Goal: Information Seeking & Learning: Learn about a topic

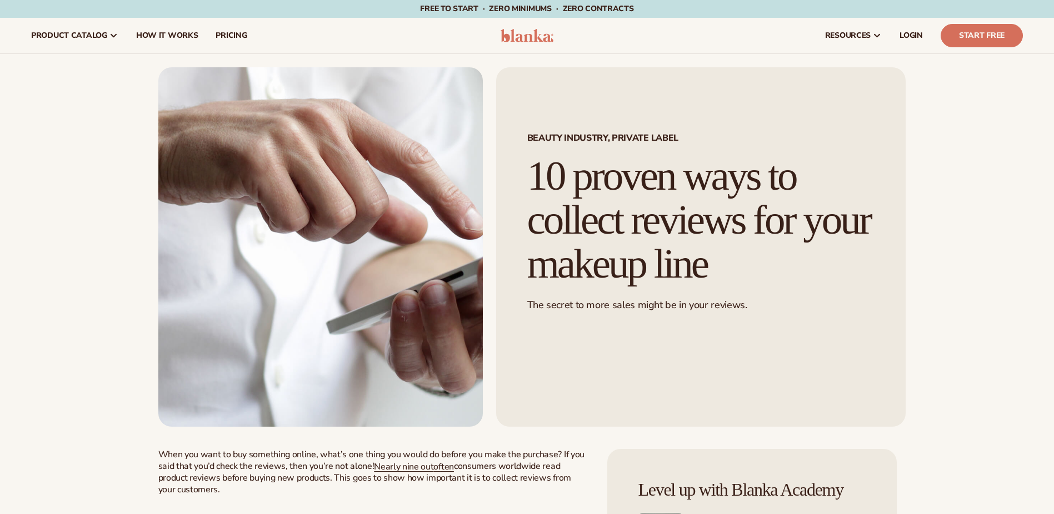
click at [537, 37] on img at bounding box center [527, 35] width 53 height 13
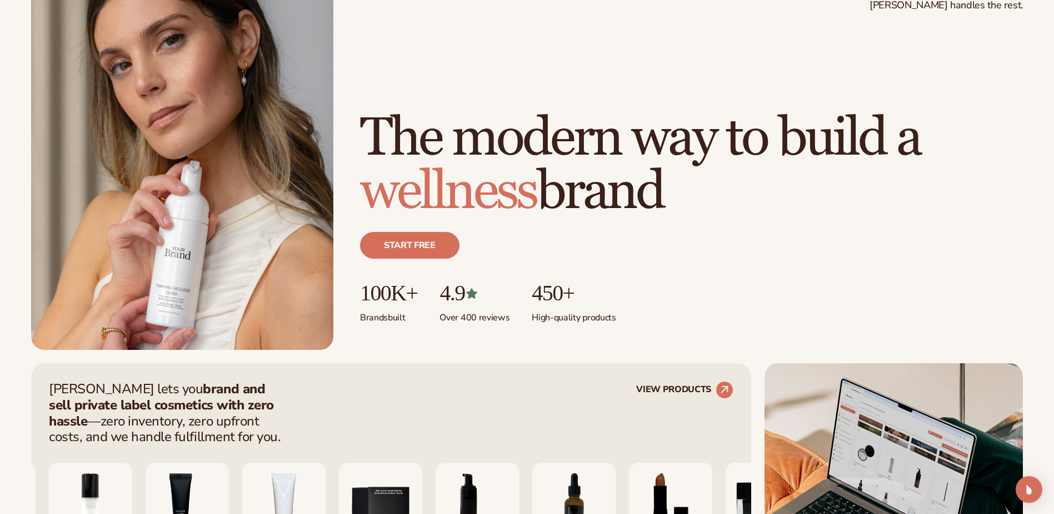
scroll to position [167, 0]
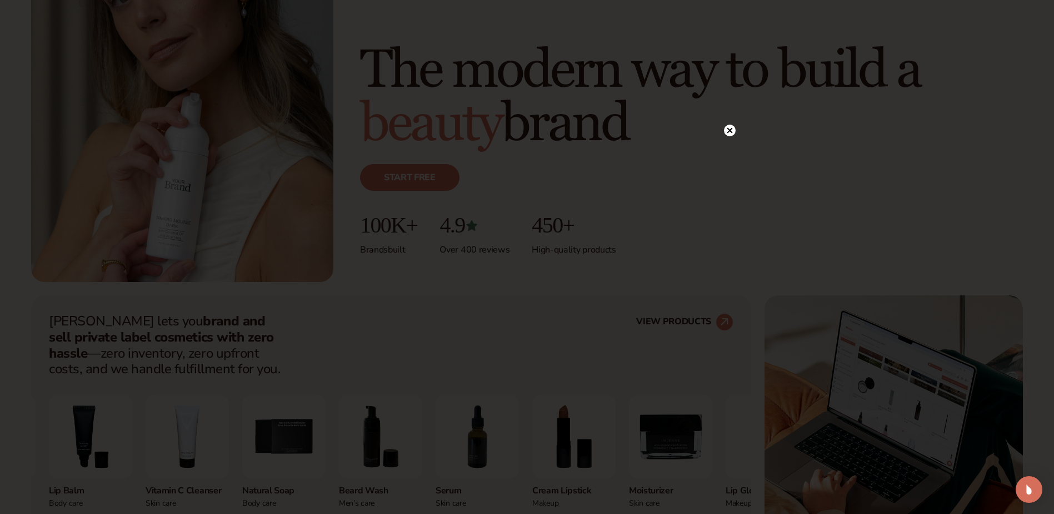
click at [731, 131] on icon at bounding box center [730, 130] width 6 height 6
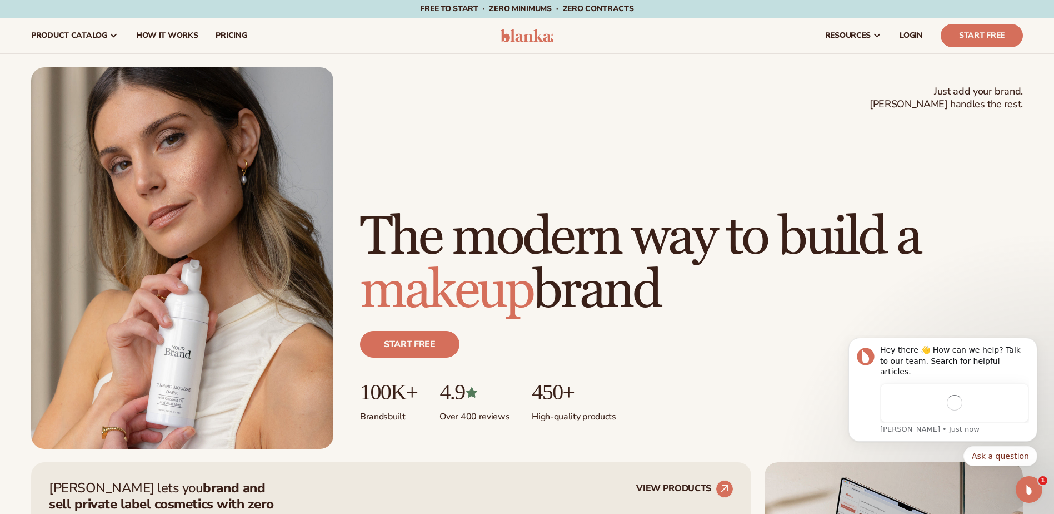
scroll to position [0, 0]
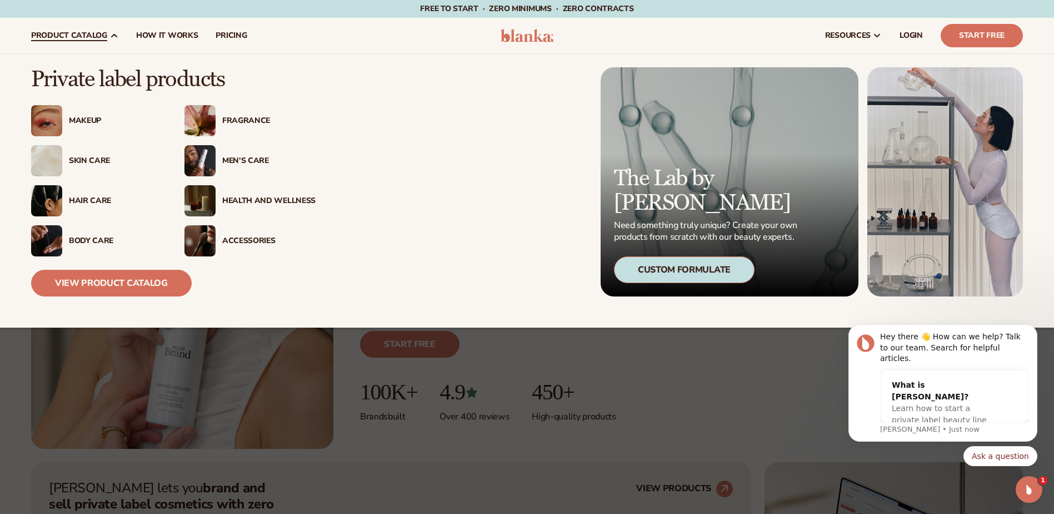
click at [78, 121] on div "Makeup" at bounding box center [115, 120] width 93 height 9
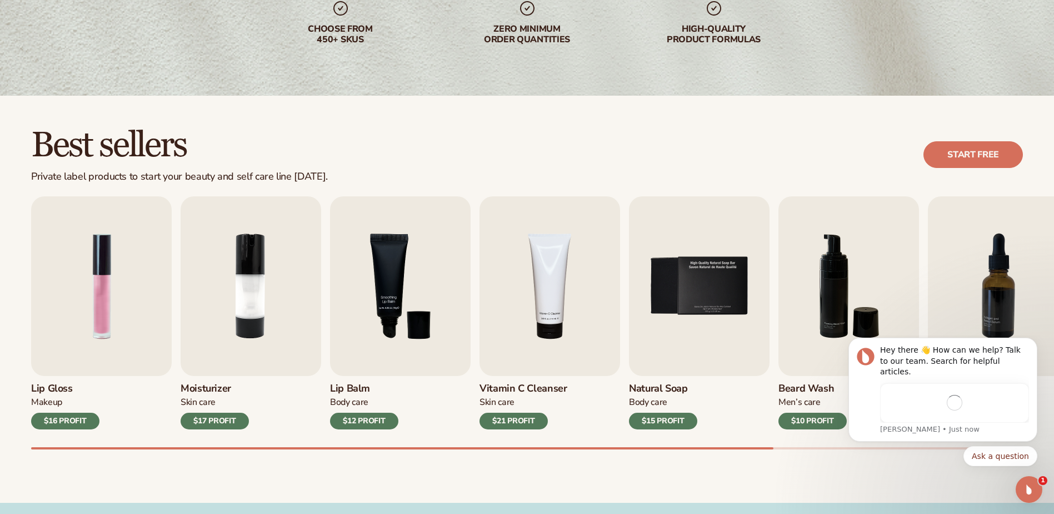
scroll to position [222, 0]
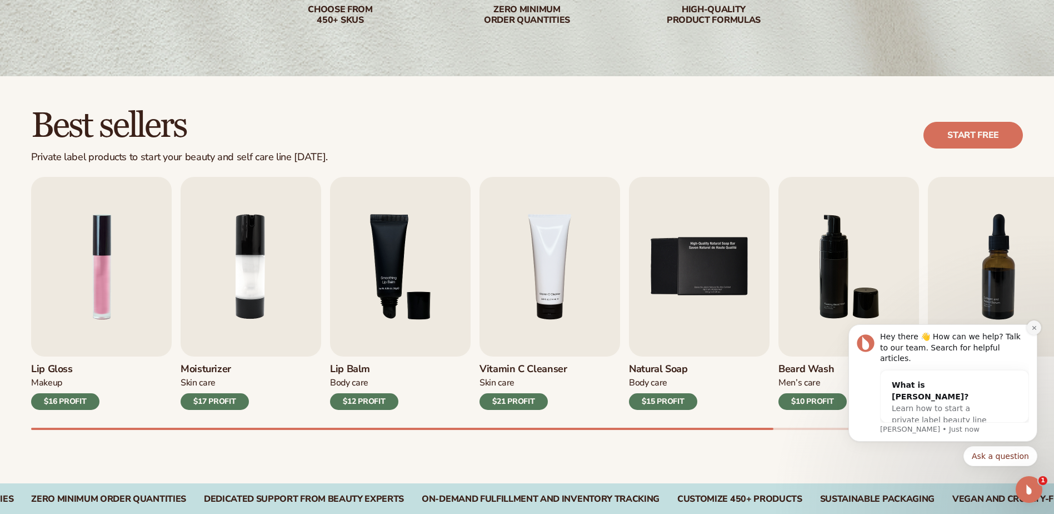
click at [1038, 335] on button "Dismiss notification" at bounding box center [1034, 327] width 14 height 14
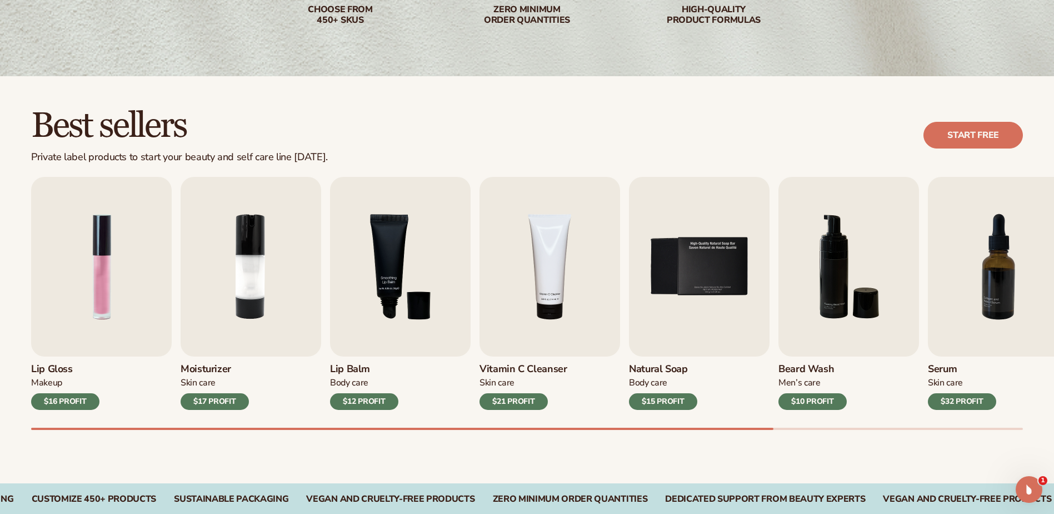
click at [659, 456] on div "Best sellers Private label products to start your beauty and self care line tod…" at bounding box center [527, 279] width 1054 height 407
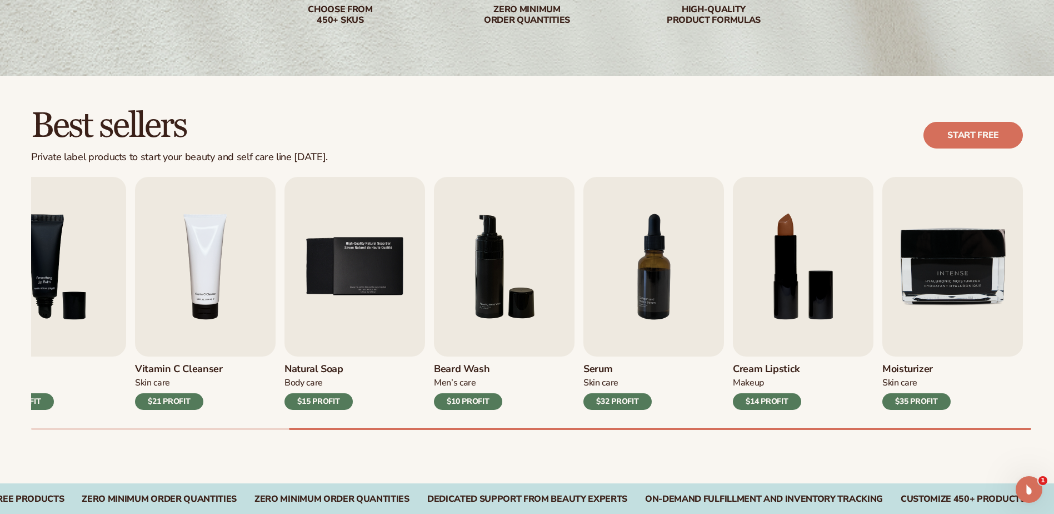
click at [1054, 291] on html "Skip to content Free to start · ZERO minimums · ZERO contracts · Free to start …" at bounding box center [527, 35] width 1054 height 514
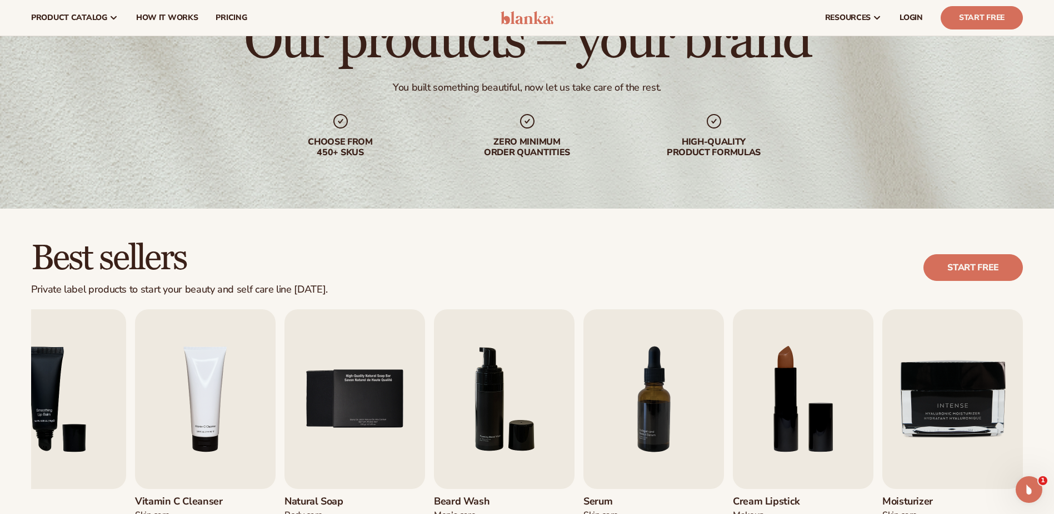
scroll to position [56, 0]
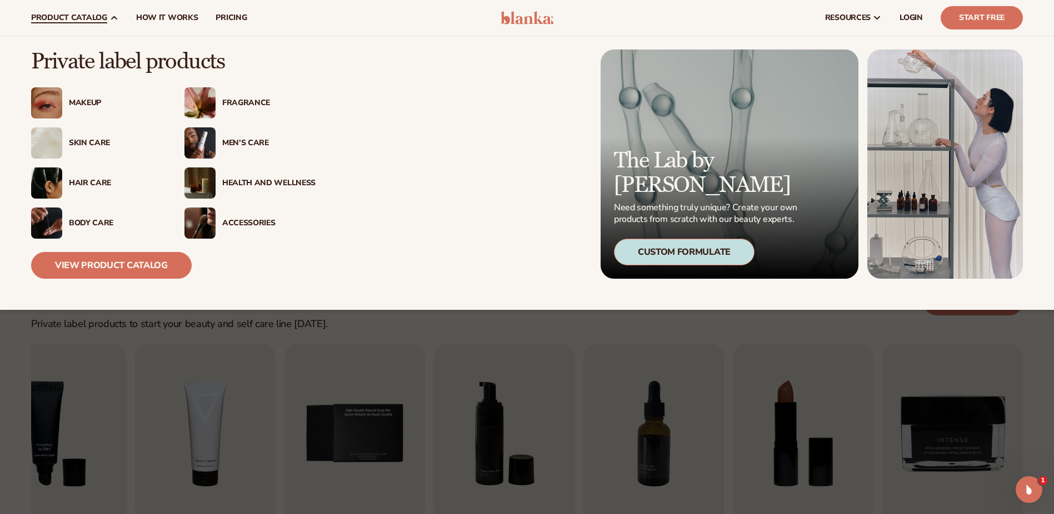
click at [77, 102] on div "Makeup" at bounding box center [115, 102] width 93 height 9
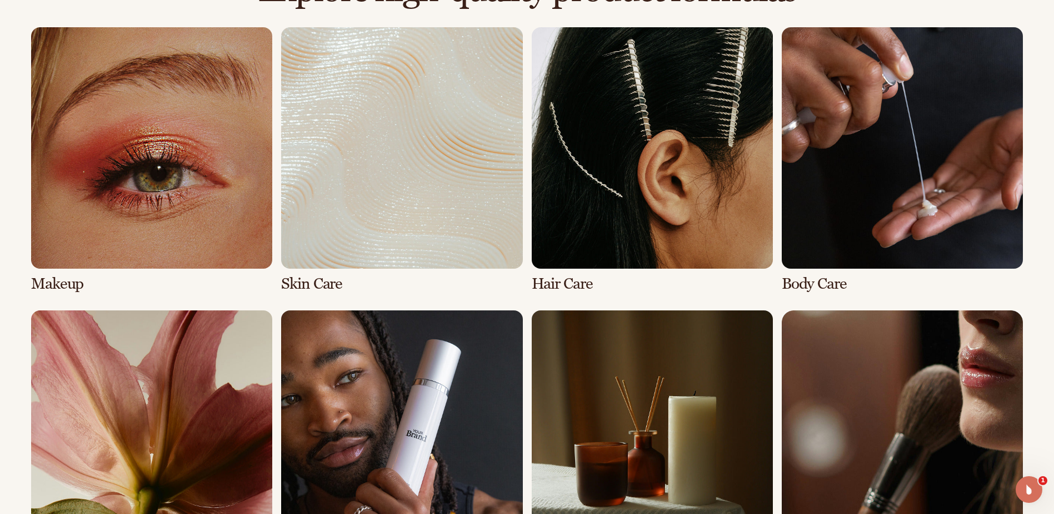
scroll to position [834, 0]
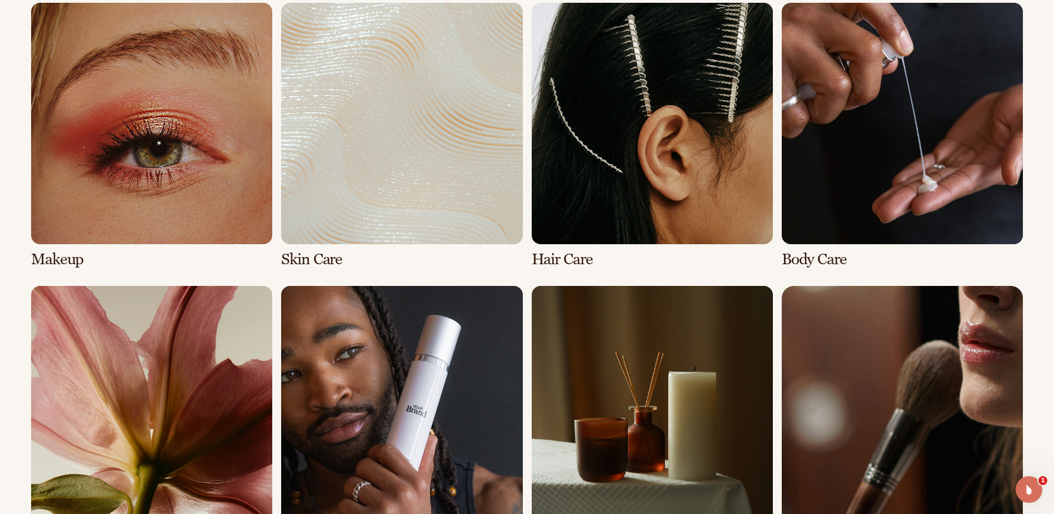
click at [210, 127] on link "1 / 8" at bounding box center [151, 135] width 241 height 265
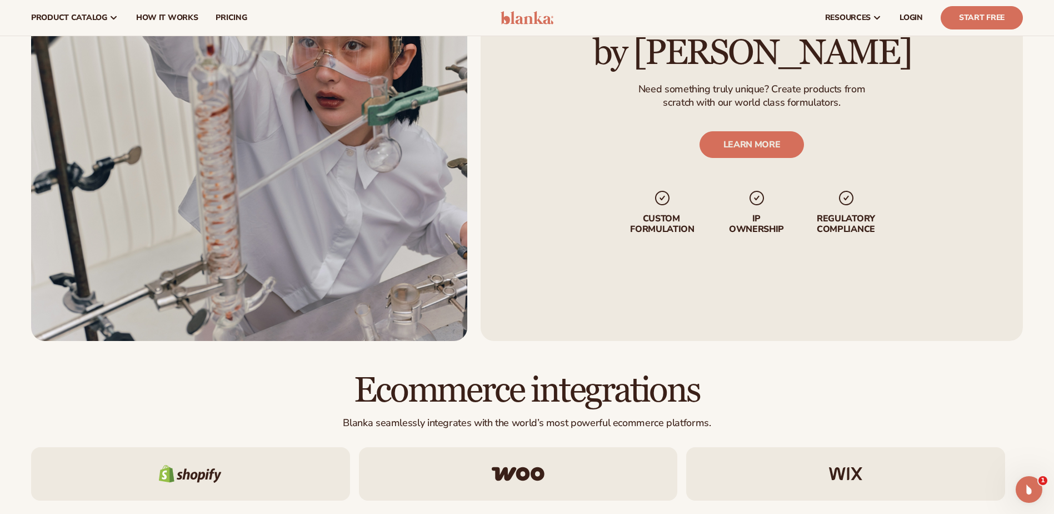
scroll to position [1389, 0]
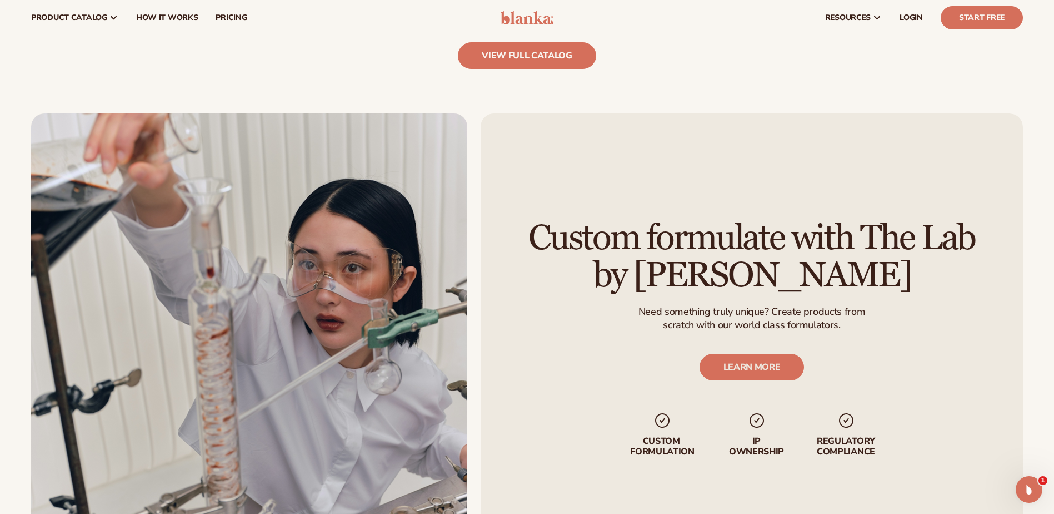
click at [497, 65] on link "view full catalog" at bounding box center [527, 55] width 138 height 27
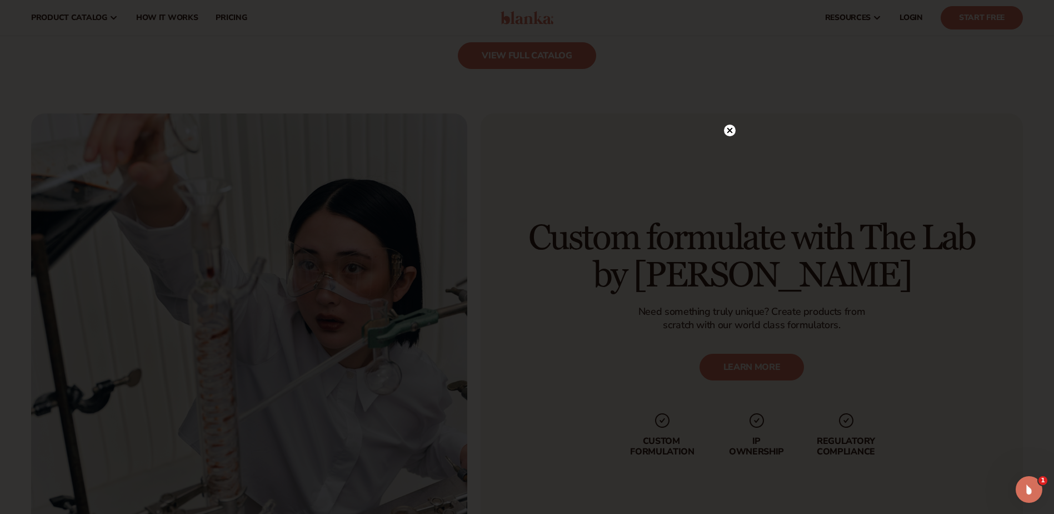
click at [729, 131] on icon at bounding box center [730, 130] width 12 height 12
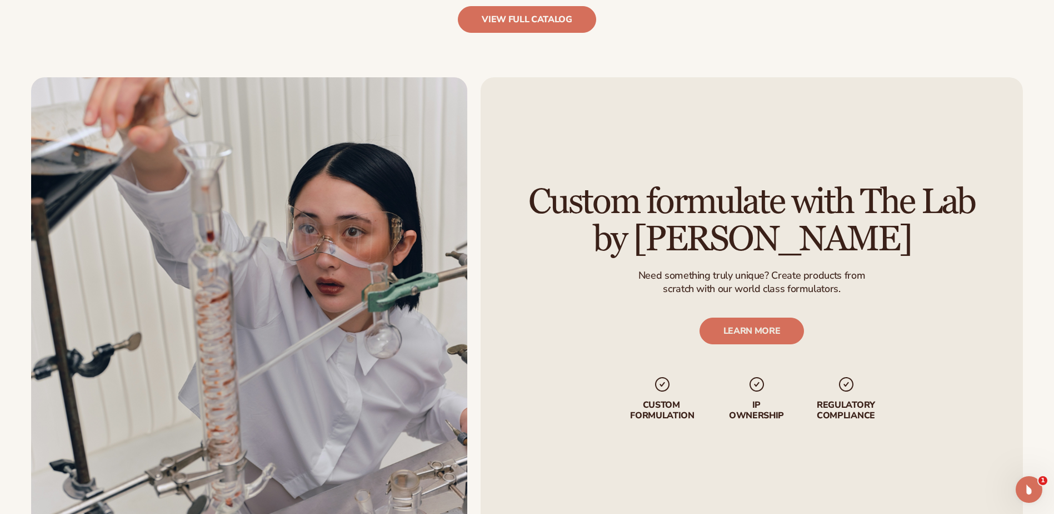
scroll to position [1501, 0]
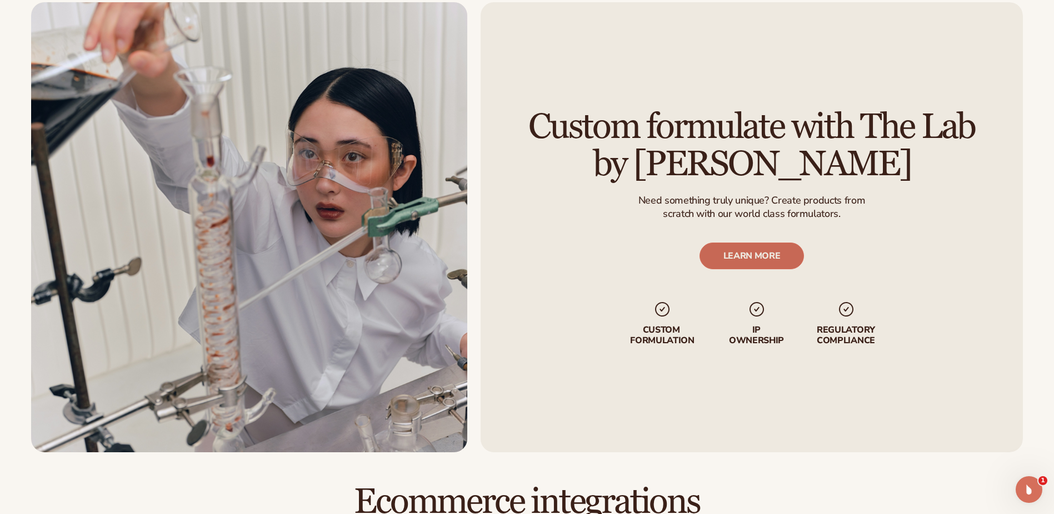
click at [732, 255] on link "LEARN MORE" at bounding box center [752, 255] width 105 height 27
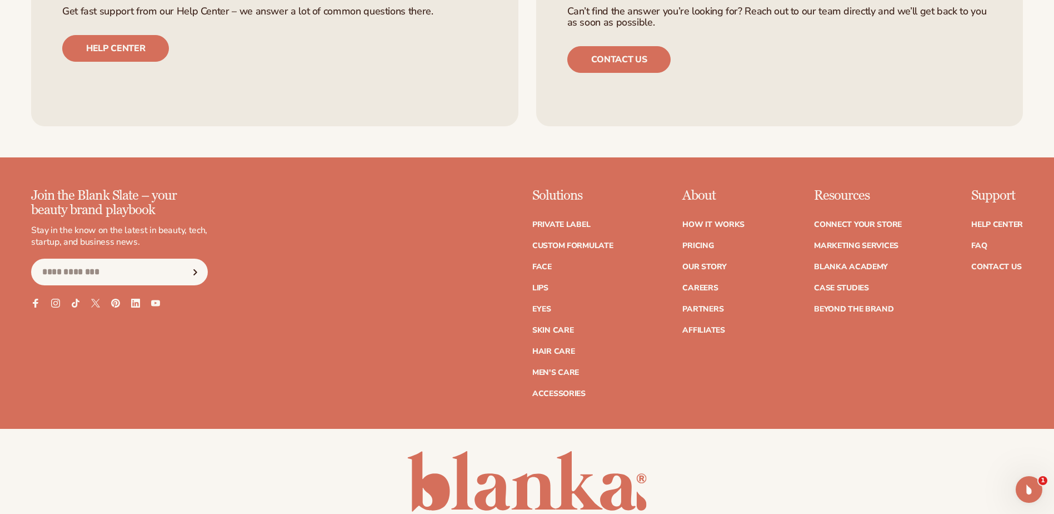
scroll to position [1612, 0]
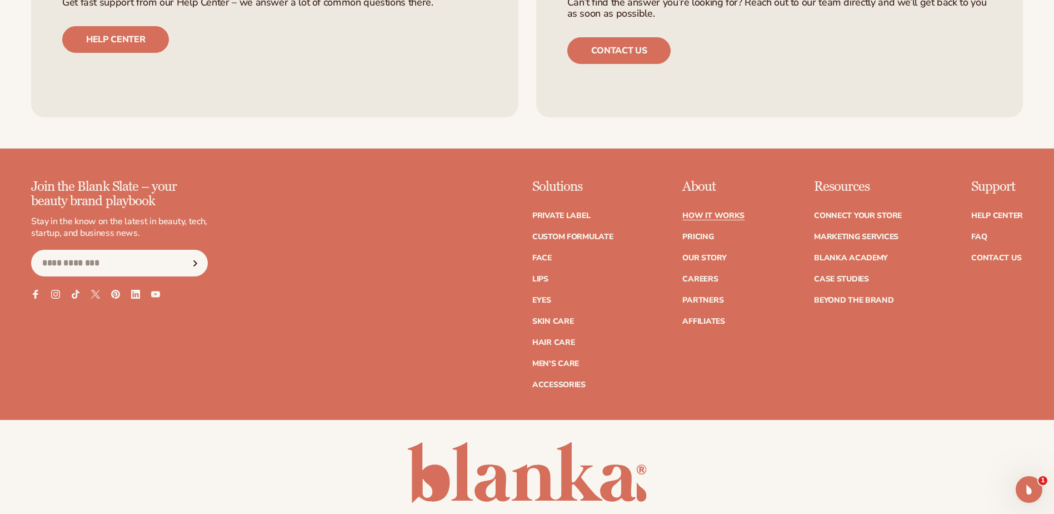
click at [737, 213] on link "How It Works" at bounding box center [714, 216] width 62 height 8
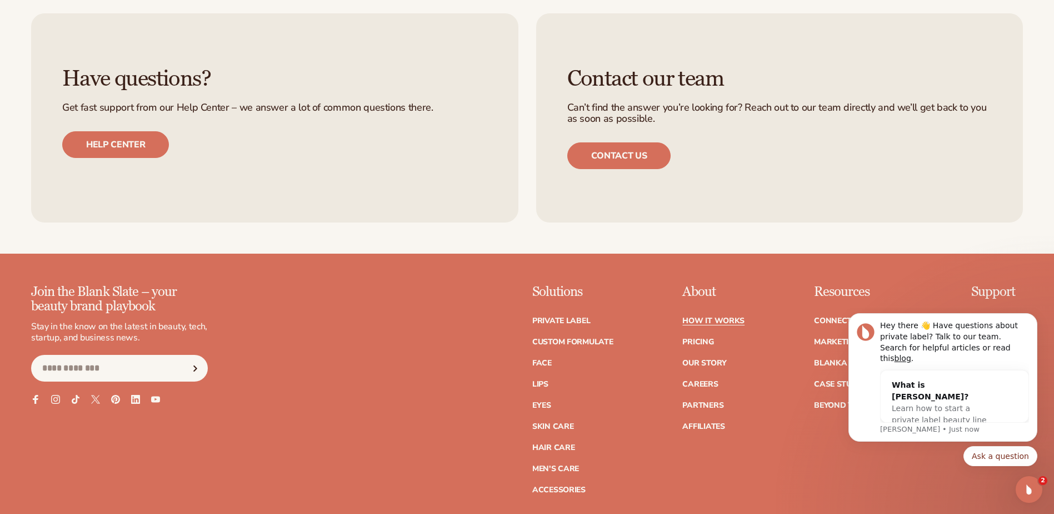
scroll to position [2723, 0]
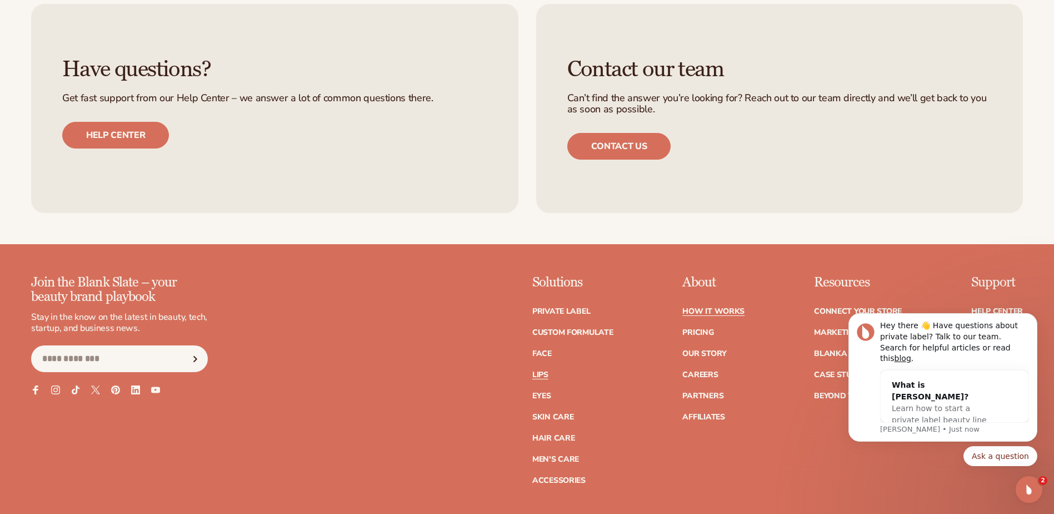
click at [539, 375] on link "Lips" at bounding box center [540, 375] width 16 height 8
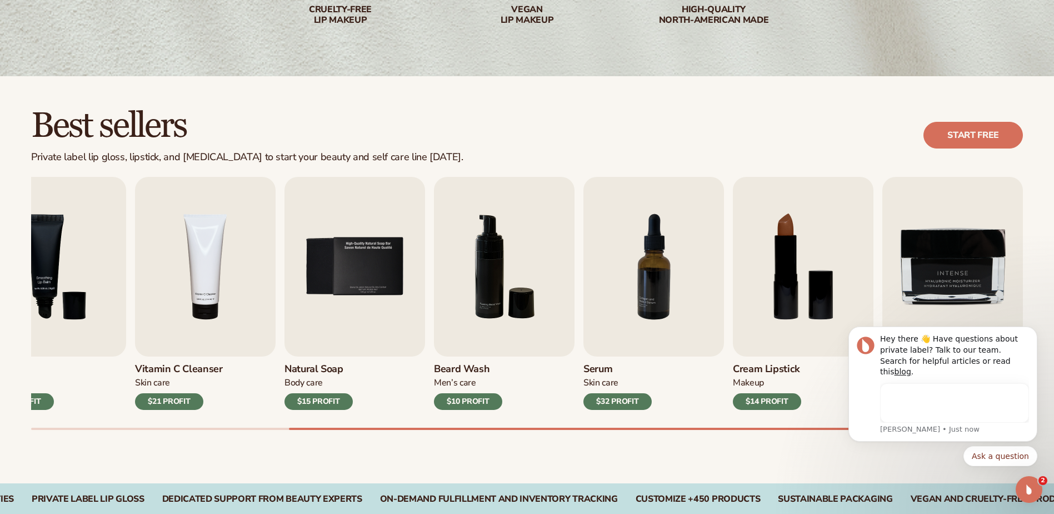
click at [1054, 291] on html "Skip to content Free to start · ZERO minimums · ZERO contracts · Free to start …" at bounding box center [527, 35] width 1054 height 514
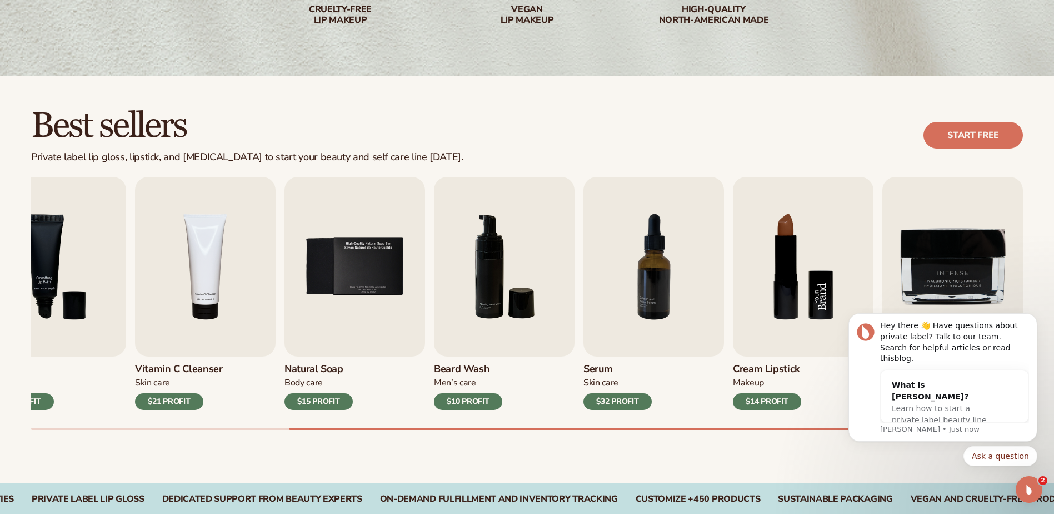
click at [827, 253] on img "8 / 9" at bounding box center [803, 267] width 141 height 180
click at [813, 296] on img "8 / 9" at bounding box center [803, 267] width 141 height 180
click at [1032, 323] on button "Dismiss notification" at bounding box center [1034, 316] width 14 height 14
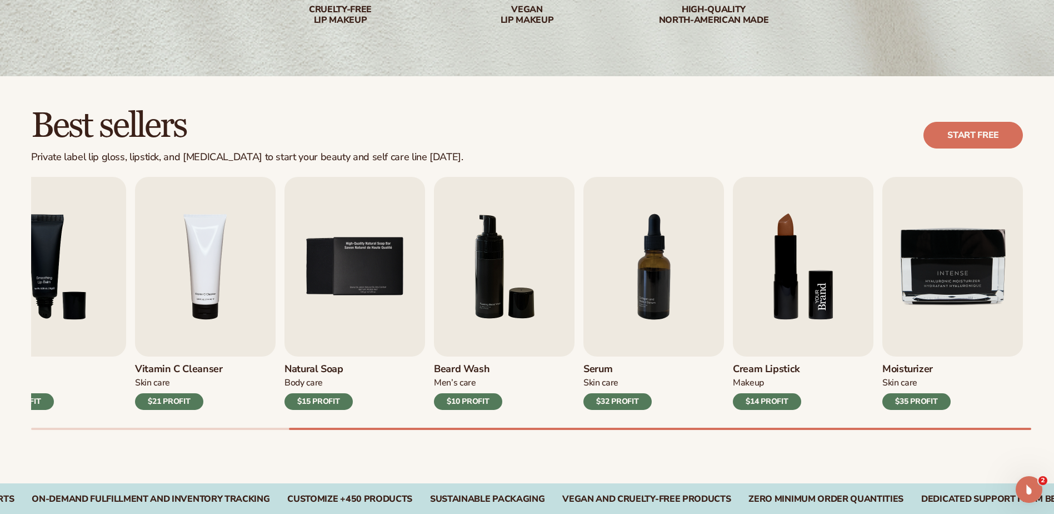
click at [781, 330] on img "8 / 9" at bounding box center [803, 267] width 141 height 180
click at [807, 257] on img "8 / 9" at bounding box center [803, 267] width 141 height 180
click at [965, 132] on link "Start free" at bounding box center [973, 135] width 99 height 27
